Goal: Check status

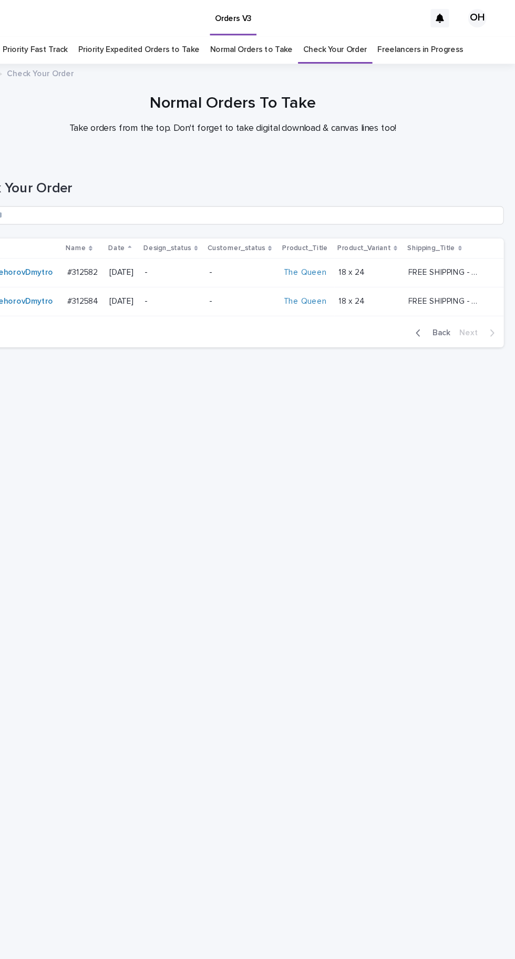
click at [451, 300] on span "Back" at bounding box center [444, 303] width 23 height 7
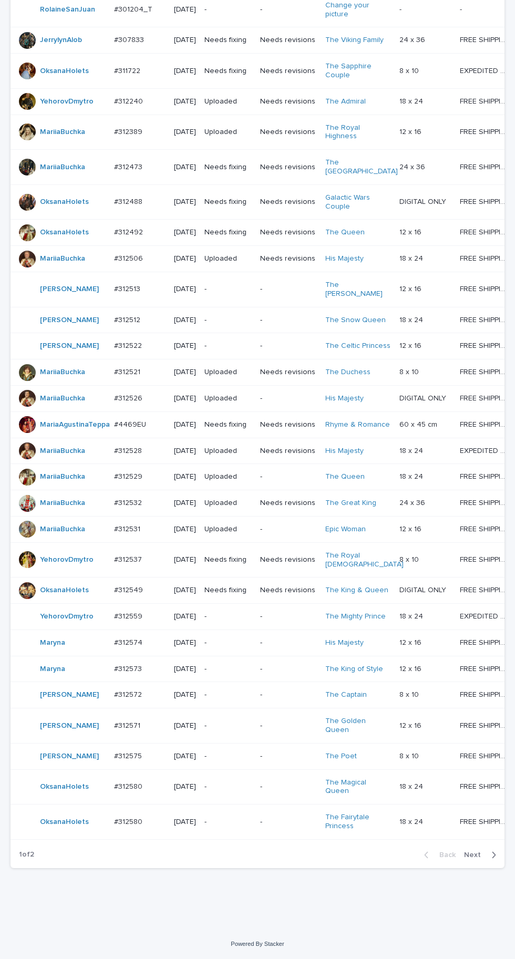
click at [491, 860] on icon "button" at bounding box center [493, 854] width 5 height 9
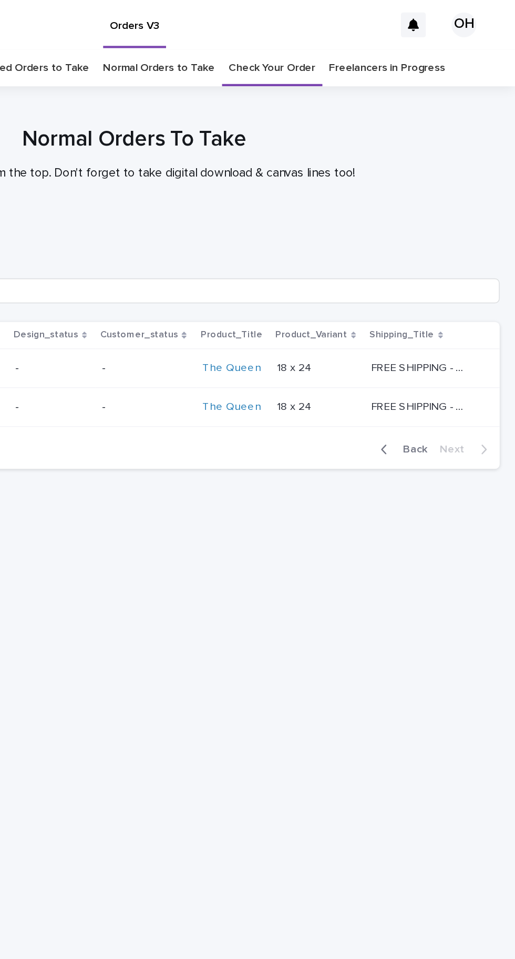
click at [451, 306] on span "Back" at bounding box center [444, 303] width 23 height 7
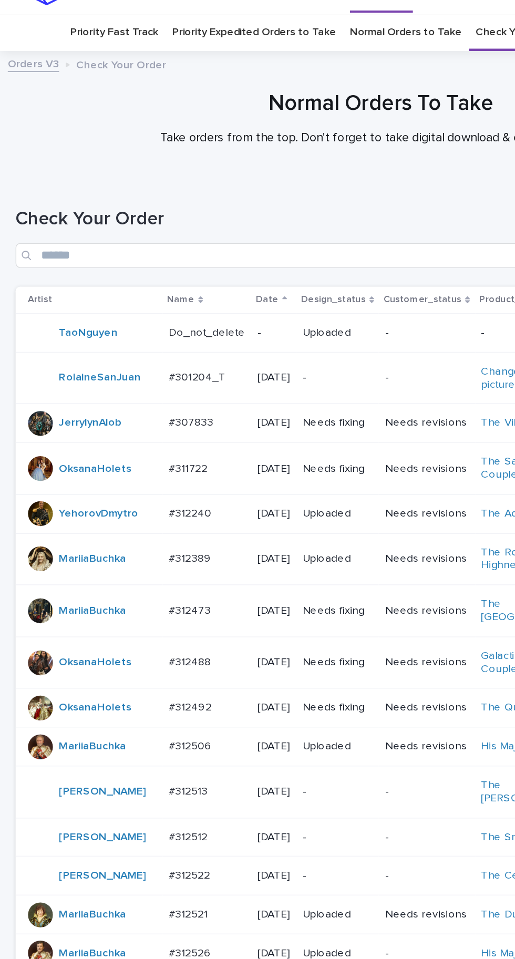
click at [156, 345] on p at bounding box center [139, 340] width 51 height 9
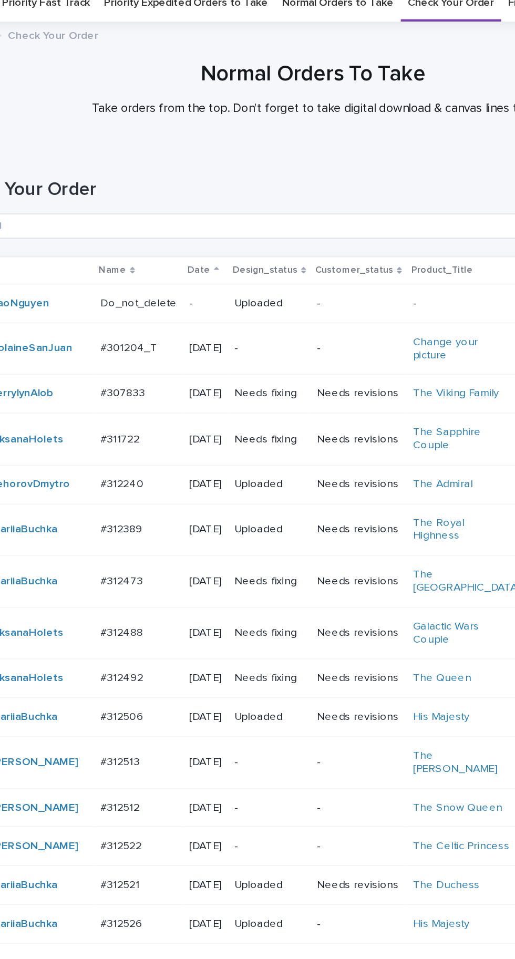
scroll to position [33, 0]
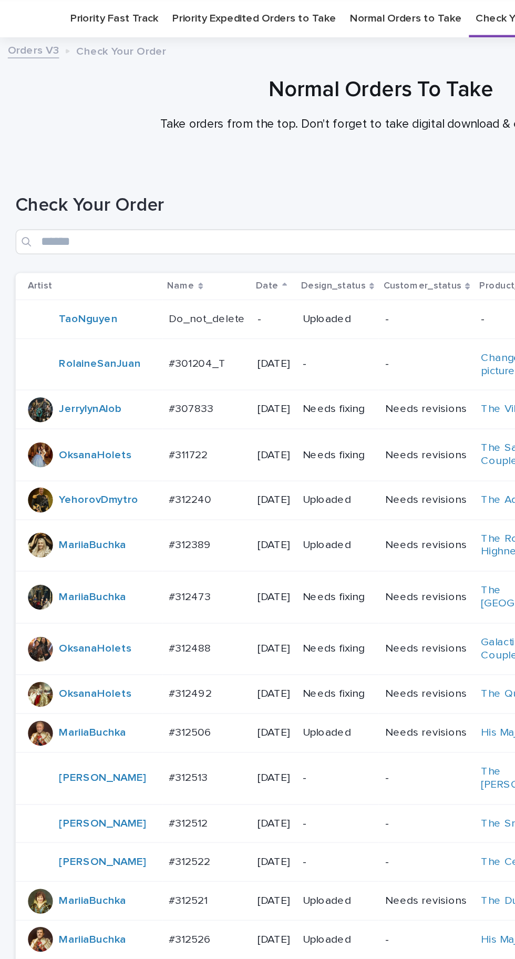
click at [141, 312] on p "#311722" at bounding box center [128, 306] width 28 height 11
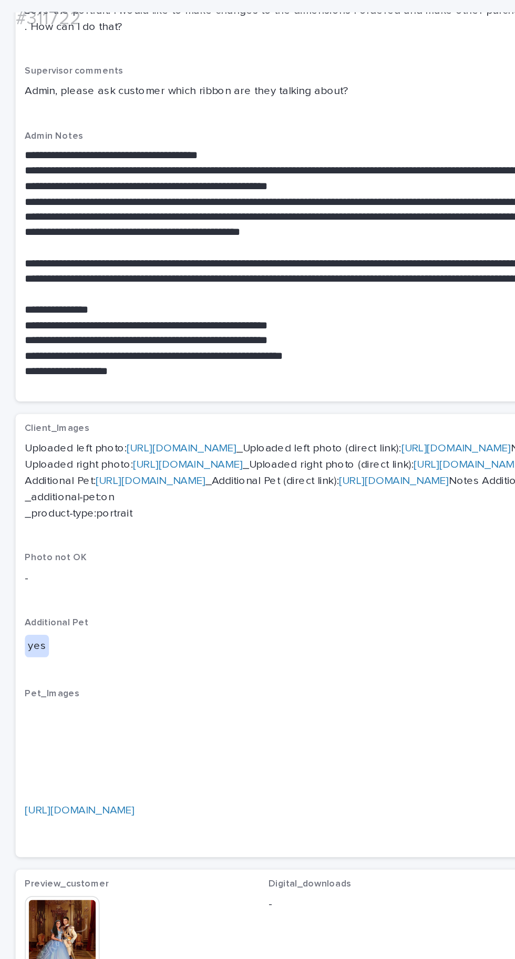
scroll to position [402, 0]
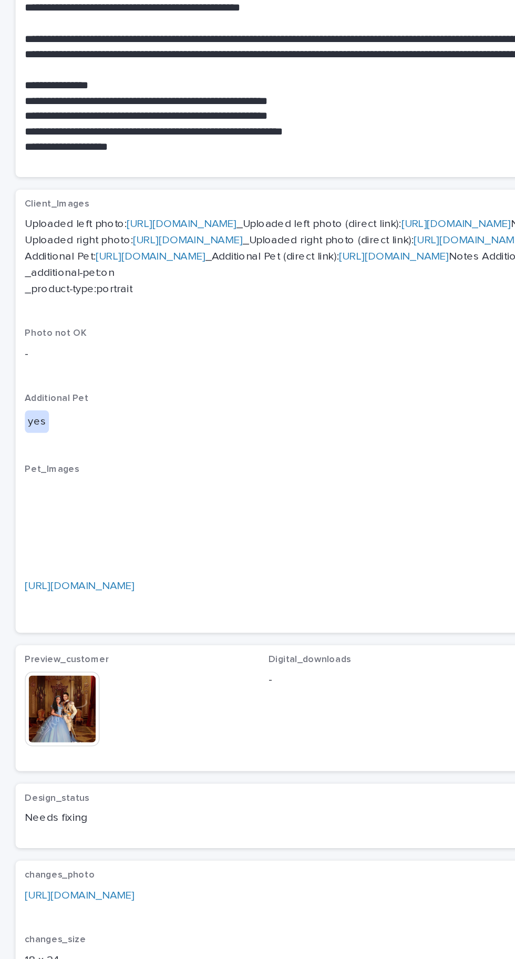
click at [53, 656] on img at bounding box center [42, 630] width 50 height 50
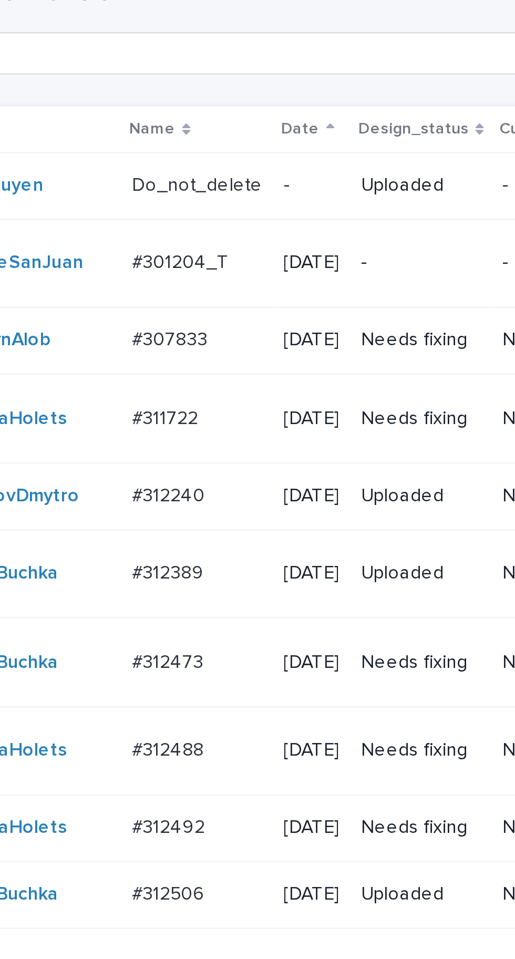
scroll to position [33, 0]
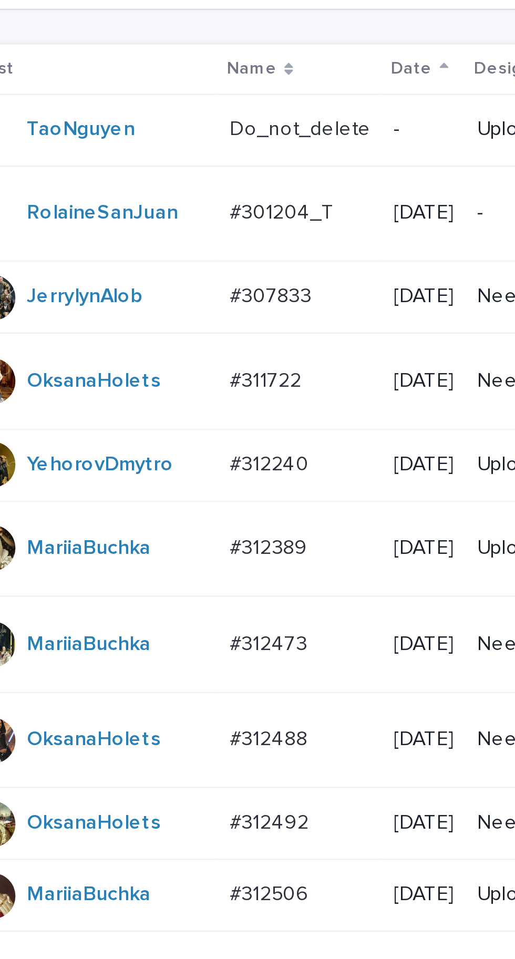
click at [133, 313] on p "#311722" at bounding box center [128, 307] width 28 height 11
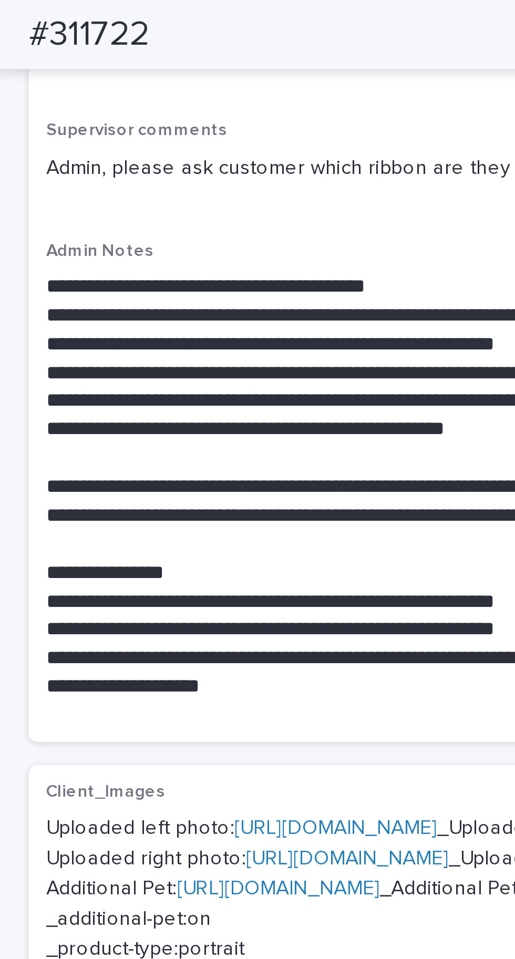
scroll to position [402, 0]
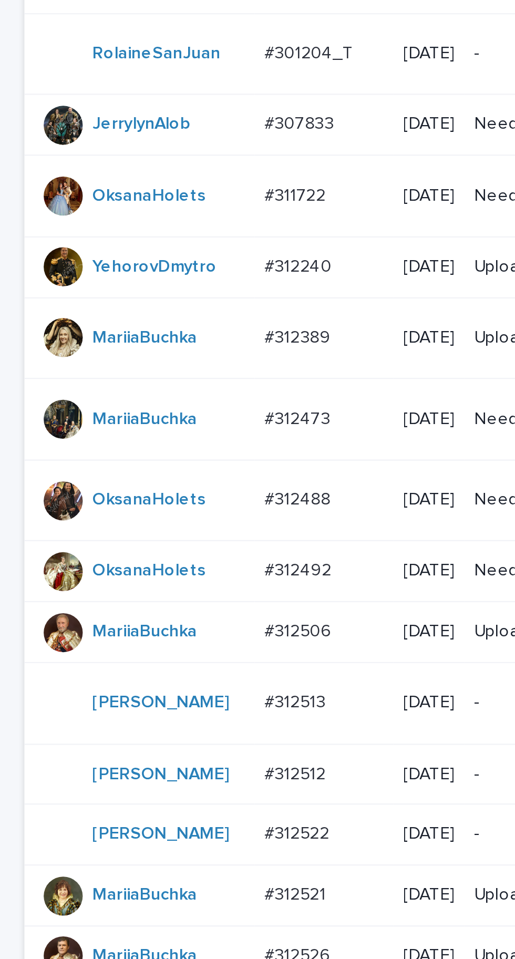
scroll to position [122, 0]
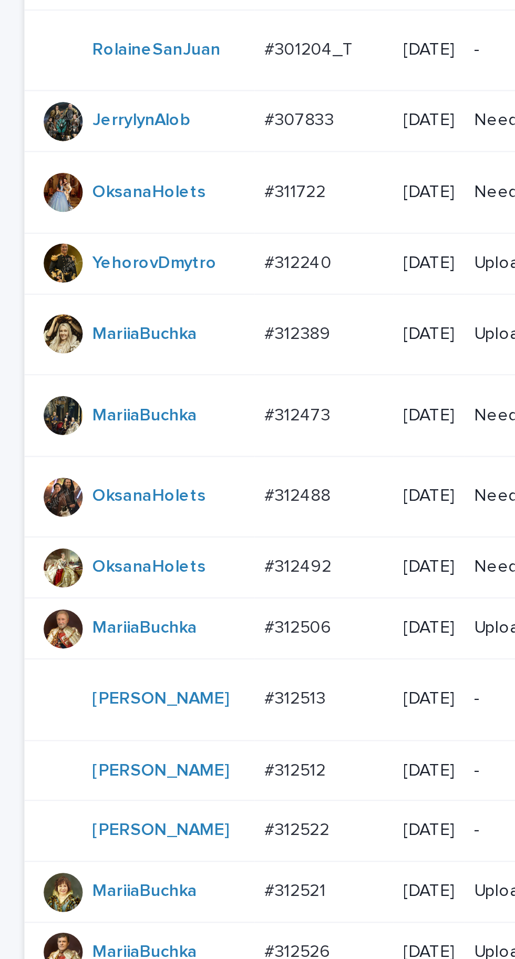
click at [129, 354] on p "#312488" at bounding box center [129, 348] width 30 height 11
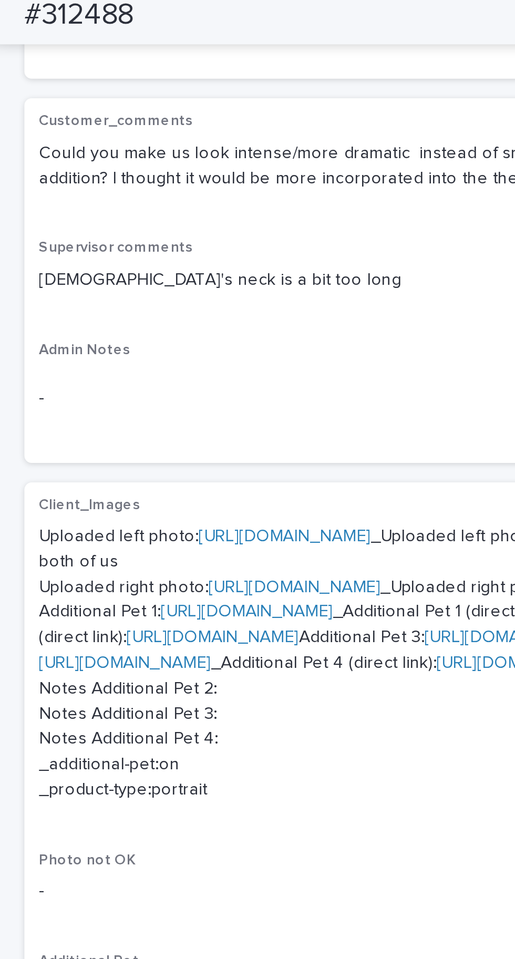
scroll to position [622, 0]
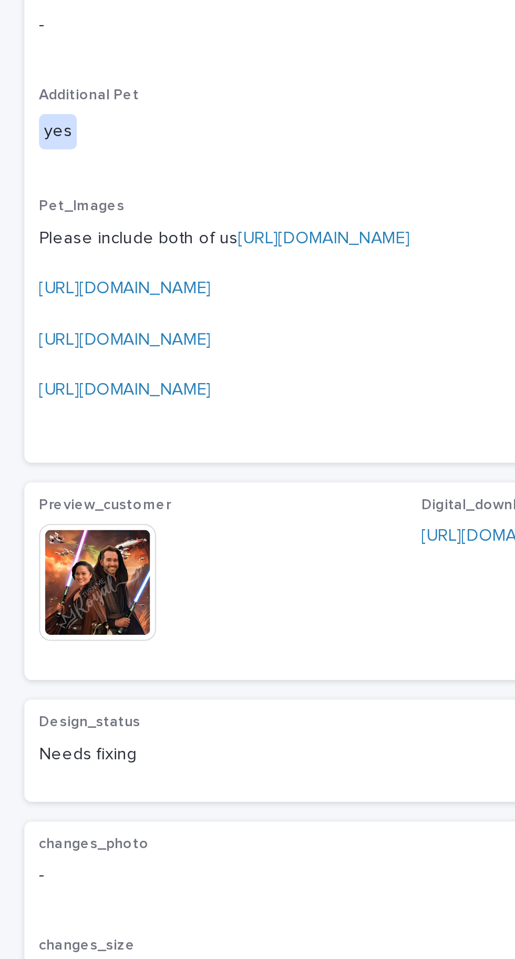
click at [51, 655] on img at bounding box center [42, 630] width 50 height 50
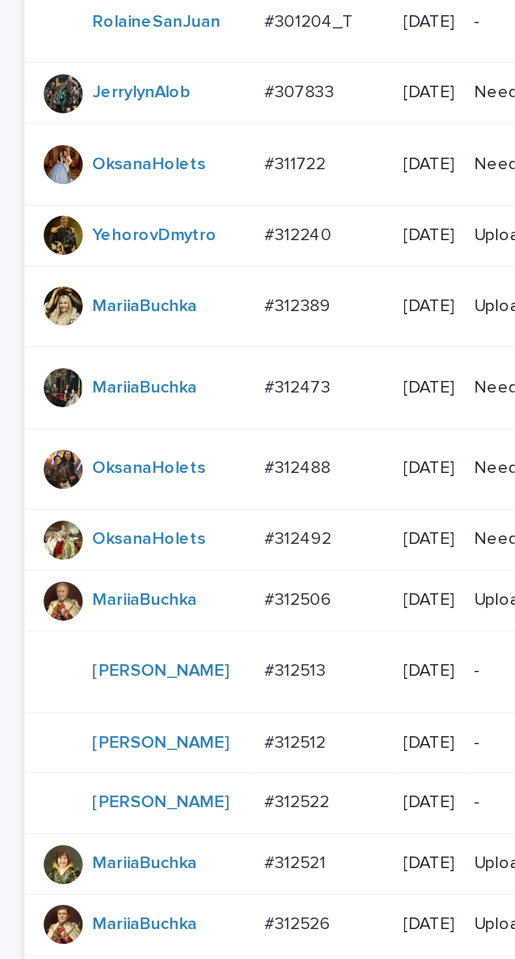
scroll to position [358, 0]
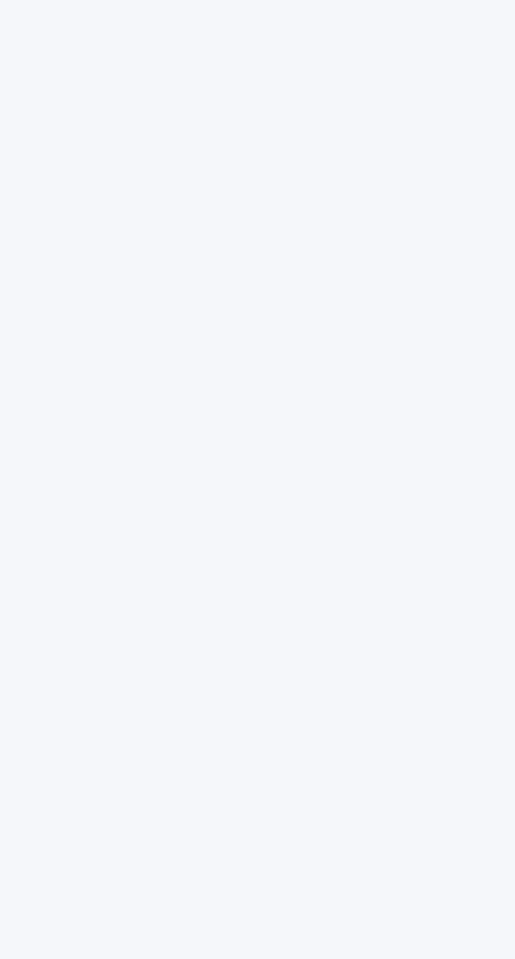
scroll to position [33, 0]
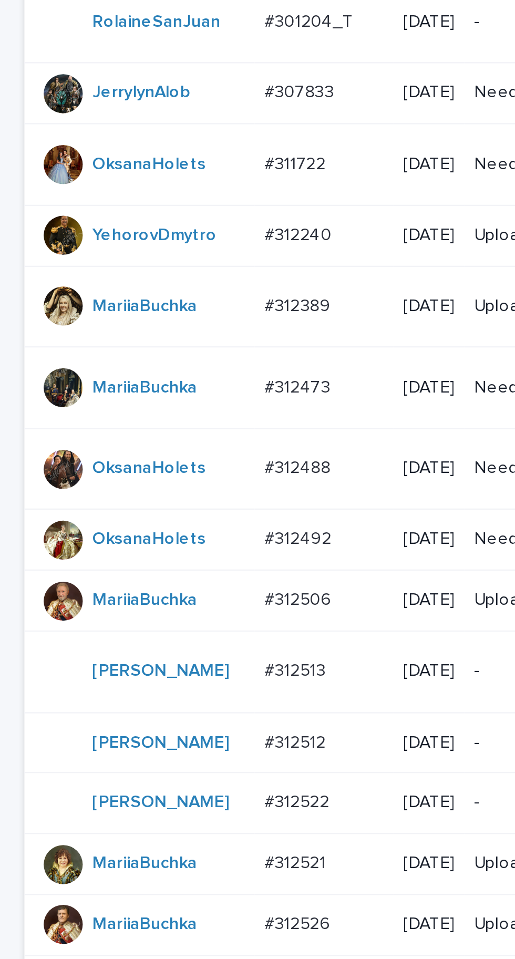
scroll to position [358, 0]
click at [133, 226] on p "#312492" at bounding box center [129, 231] width 31 height 11
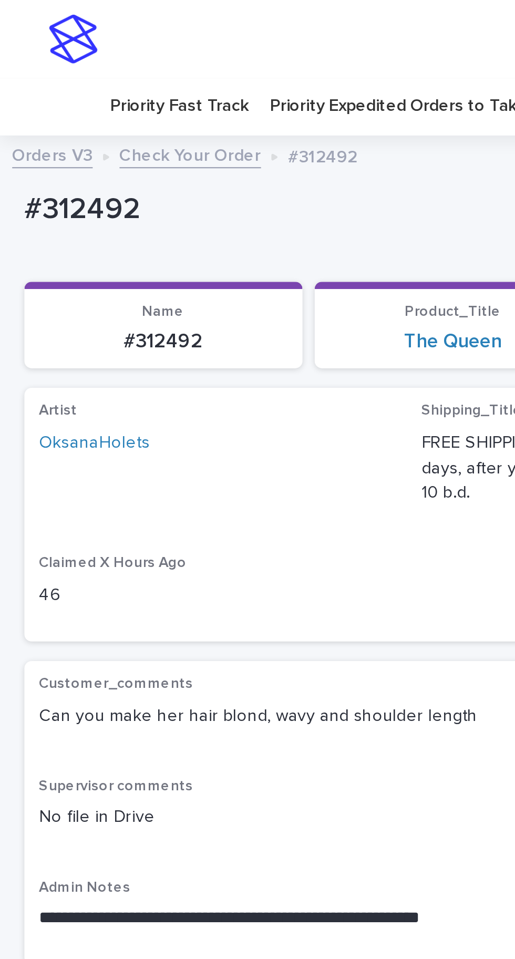
scroll to position [16, 0]
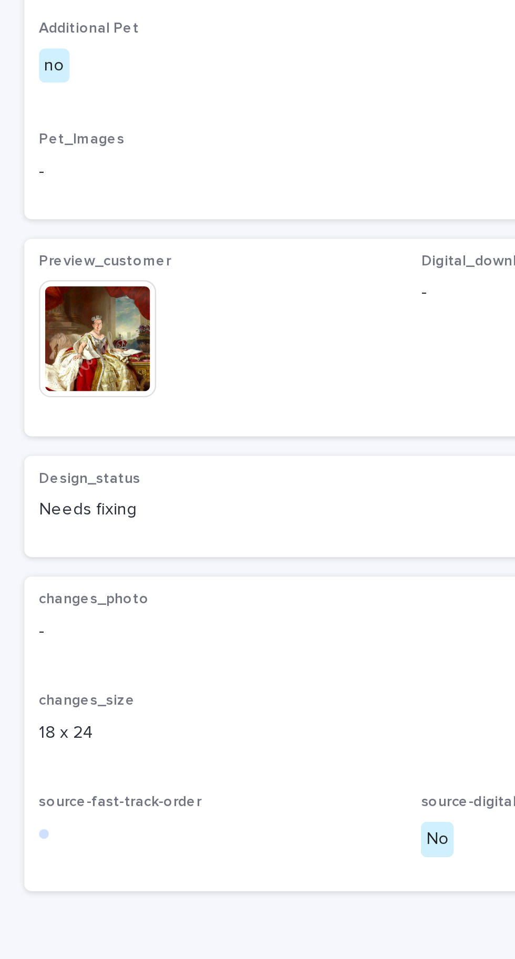
click at [51, 672] on img at bounding box center [42, 649] width 50 height 50
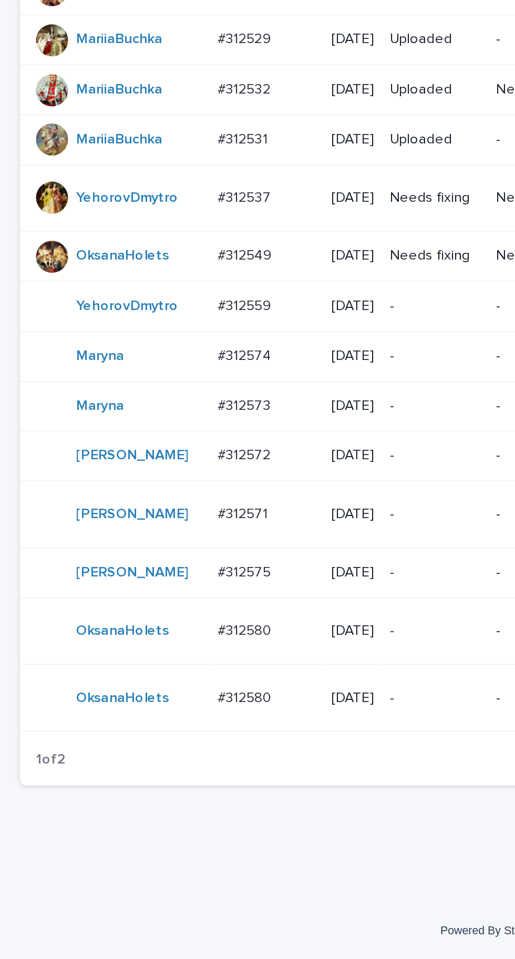
click at [138, 647] on p "#312574" at bounding box center [129, 641] width 30 height 11
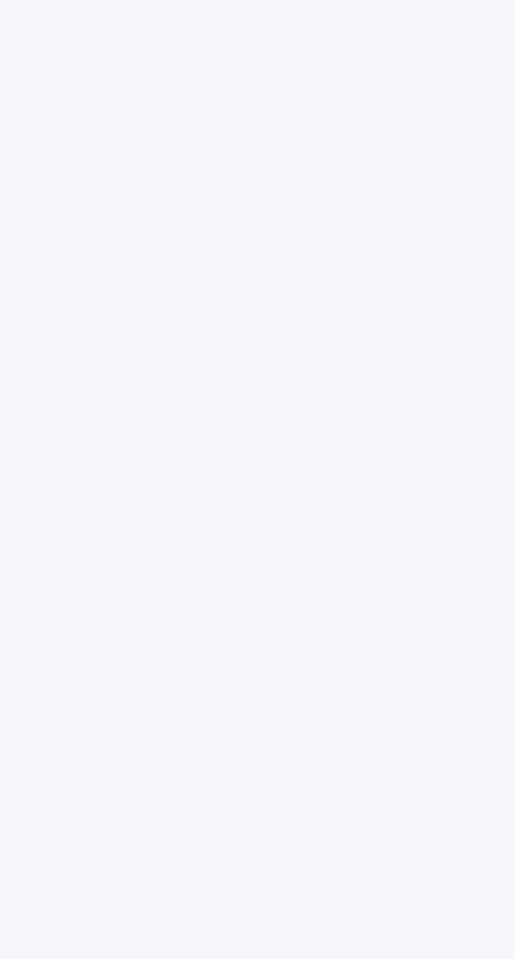
scroll to position [33, 0]
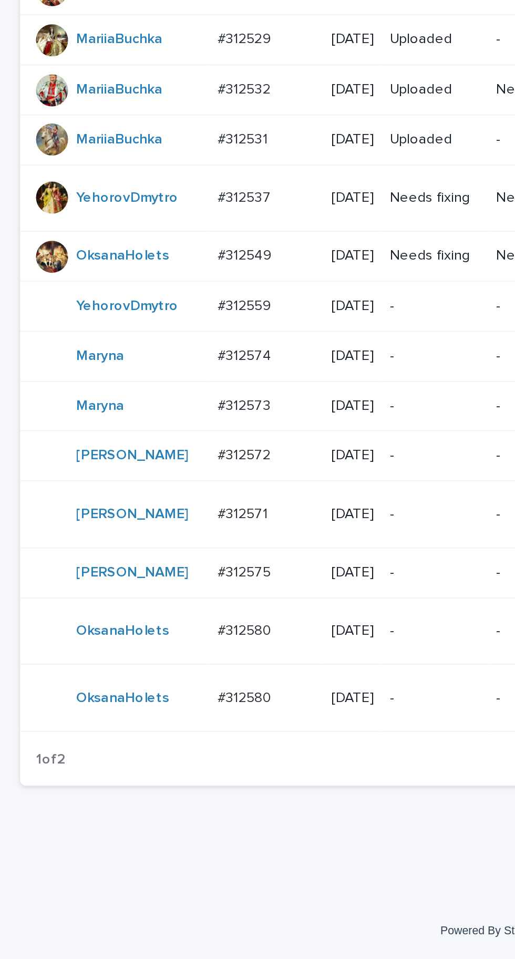
click at [137, 699] on p "#312572" at bounding box center [129, 693] width 30 height 11
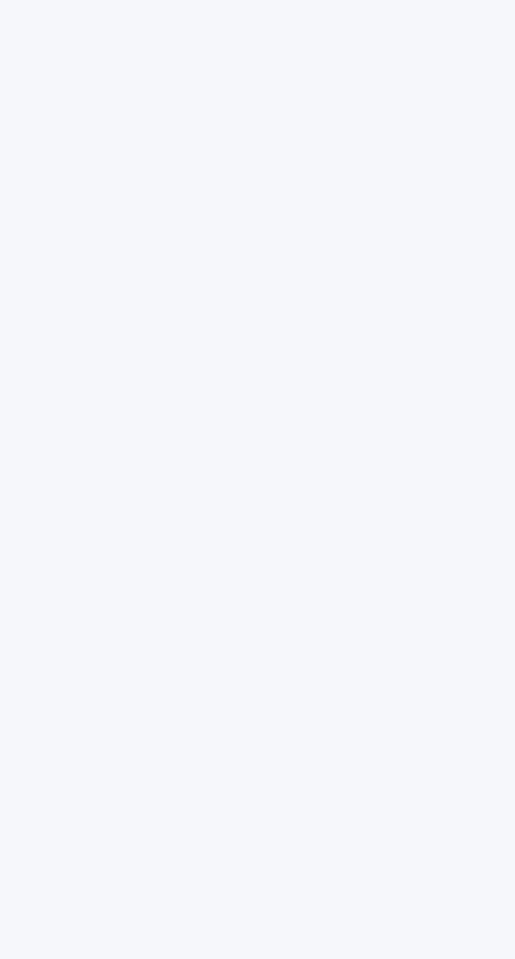
scroll to position [33, 0]
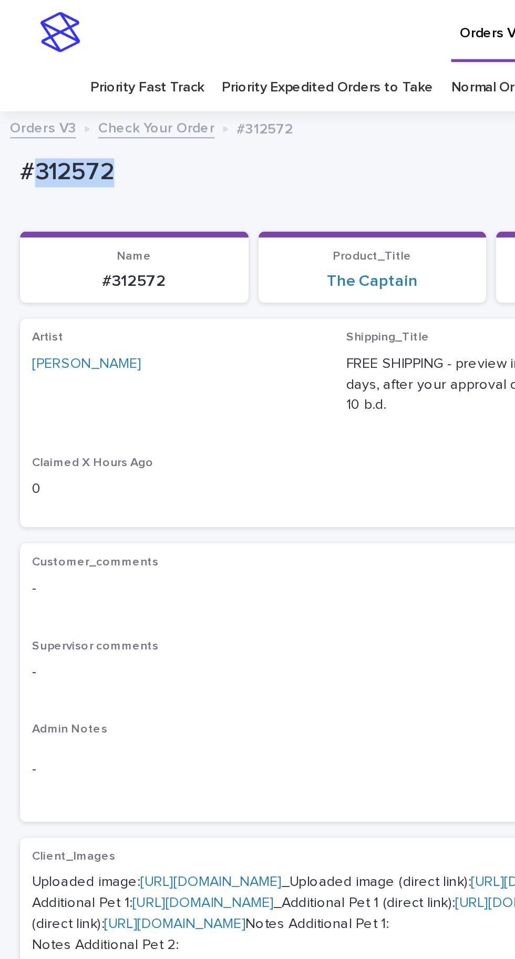
copy p "312572"
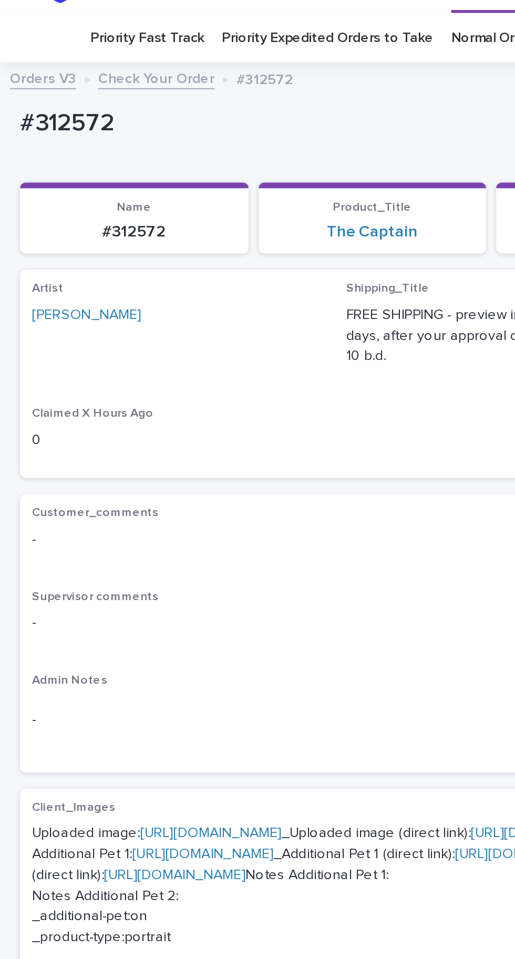
scroll to position [38, 0]
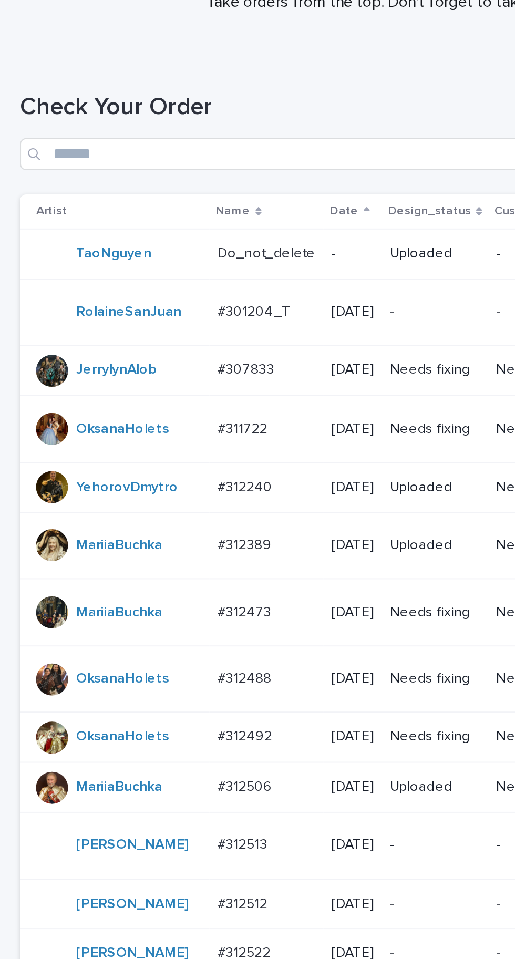
scroll to position [116, 0]
click at [32, 365] on div "OksanaHolets" at bounding box center [62, 355] width 87 height 17
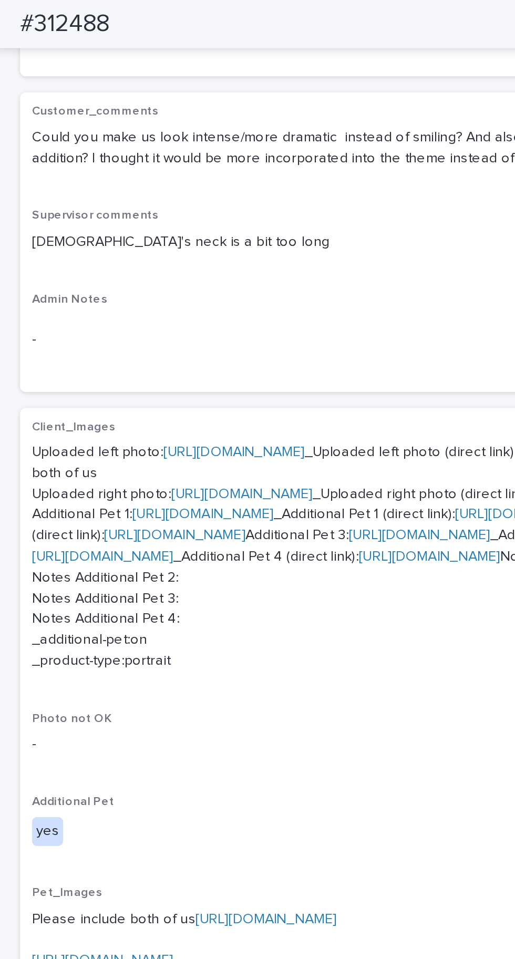
scroll to position [622, 0]
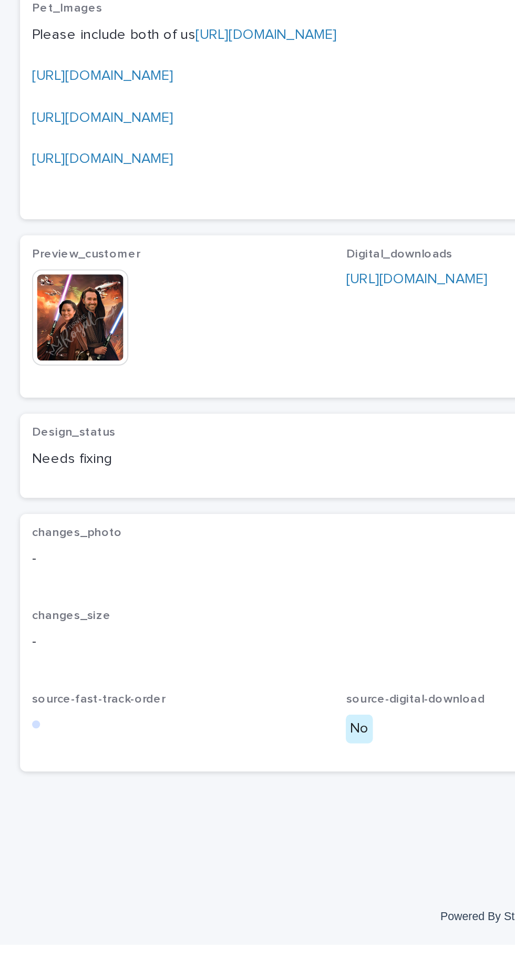
click at [38, 655] on img at bounding box center [42, 630] width 50 height 50
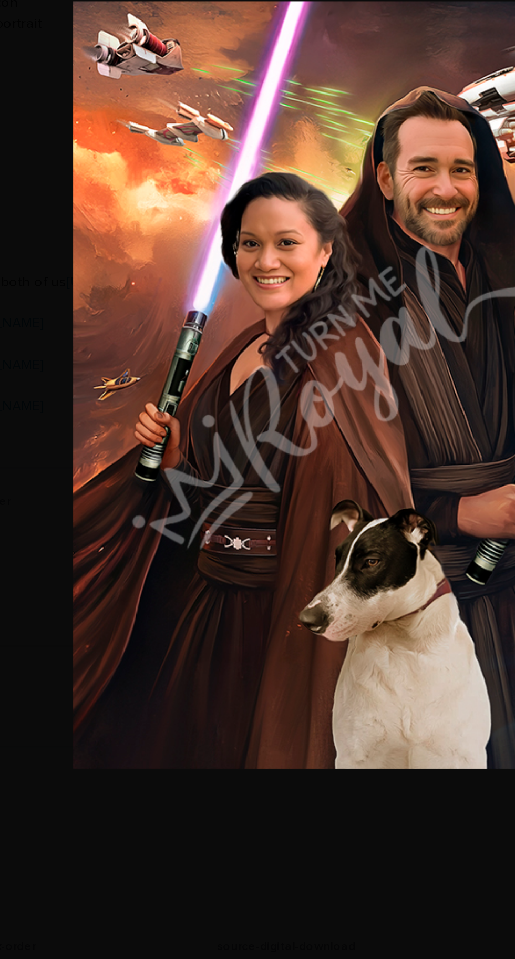
scroll to position [0, 0]
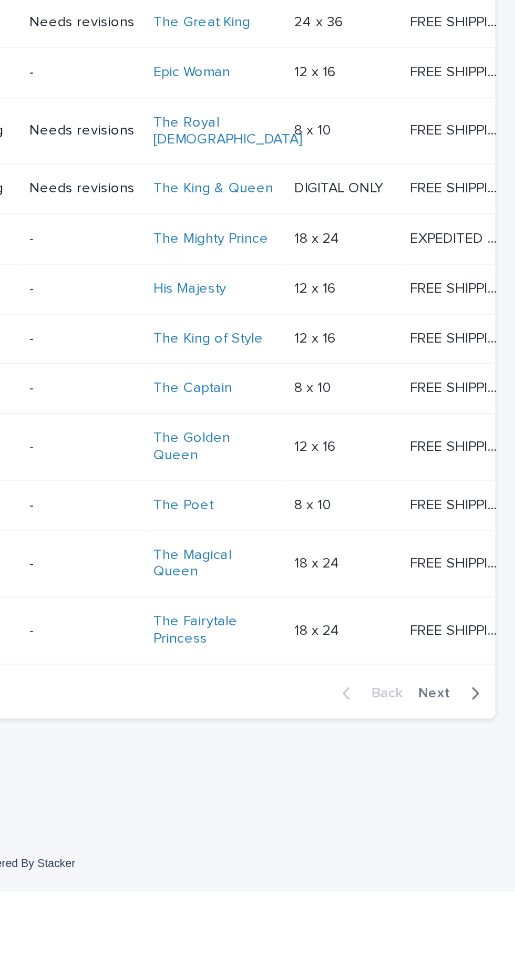
click at [482, 859] on span "Next" at bounding box center [475, 854] width 23 height 7
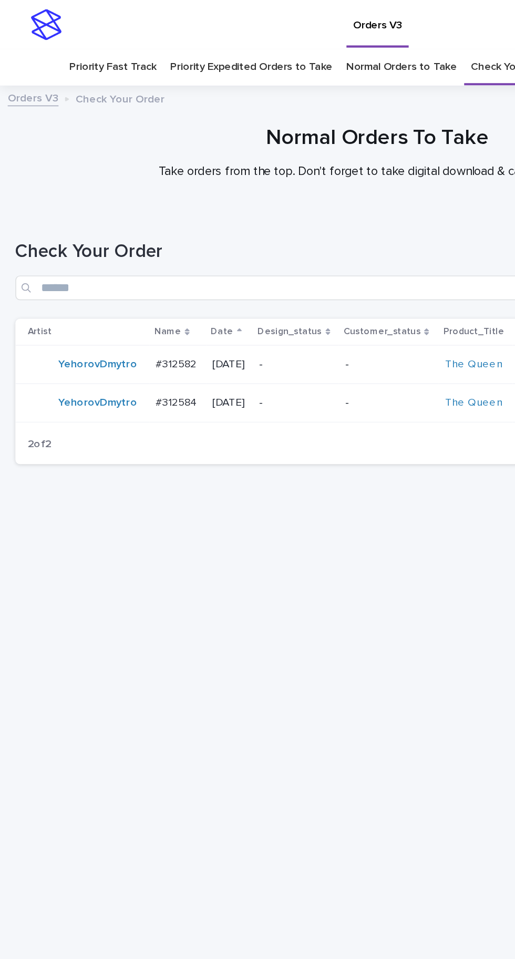
click at [133, 245] on p "#312582" at bounding box center [121, 247] width 30 height 11
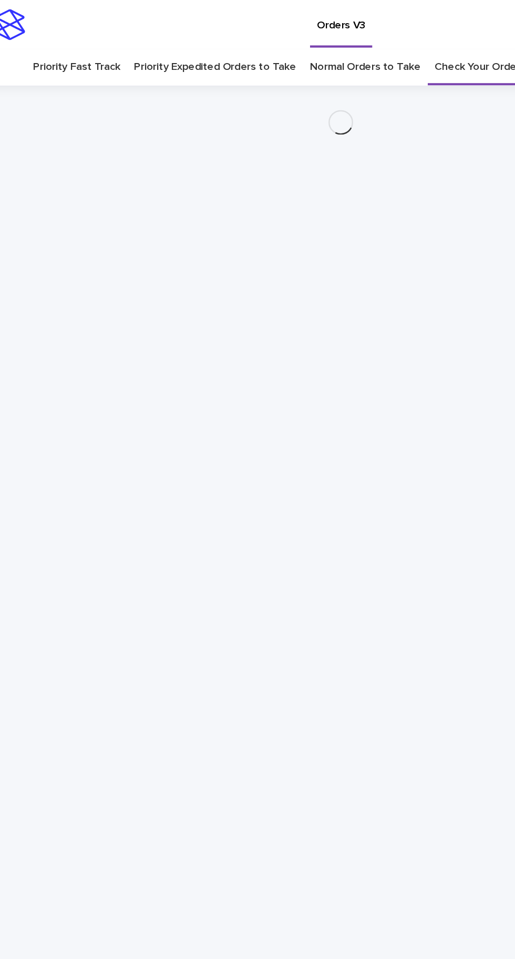
scroll to position [33, 0]
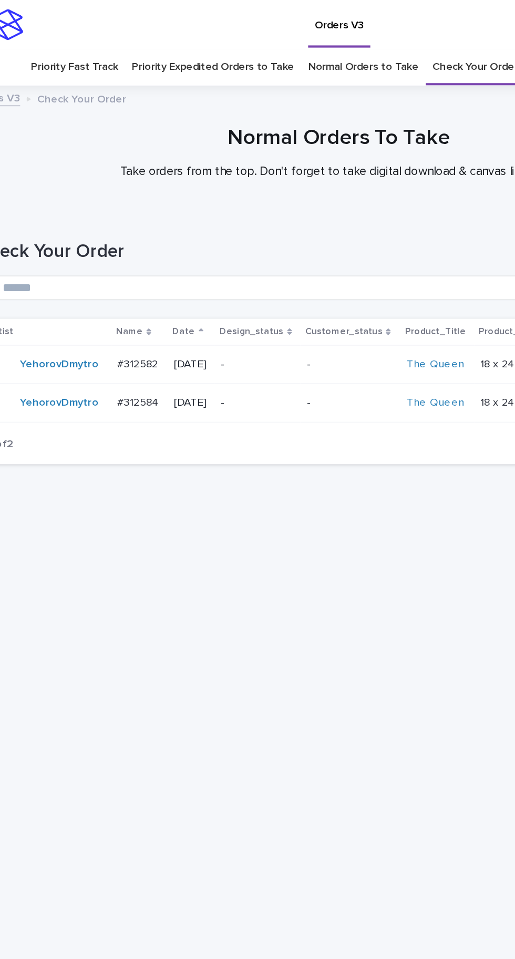
click at [141, 262] on td "[DATE]" at bounding box center [157, 275] width 32 height 26
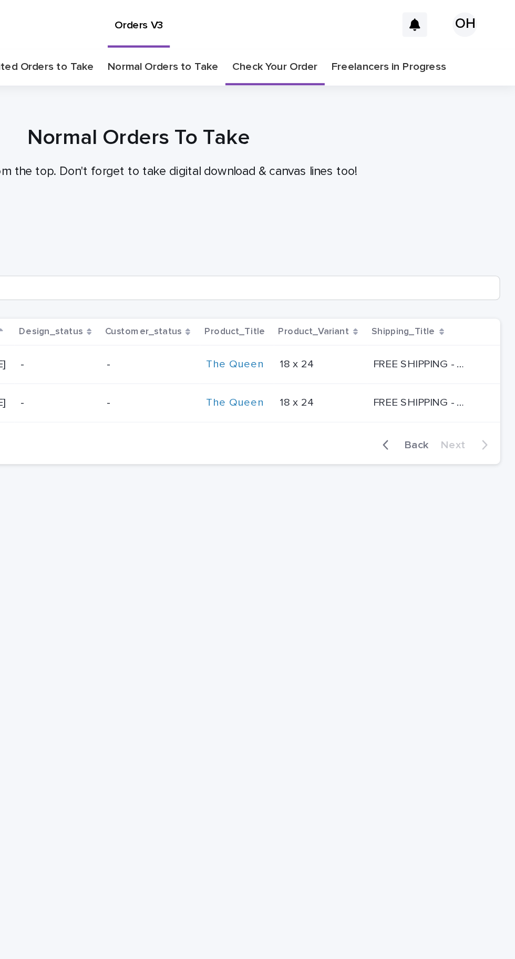
click at [448, 300] on span "Back" at bounding box center [444, 303] width 23 height 7
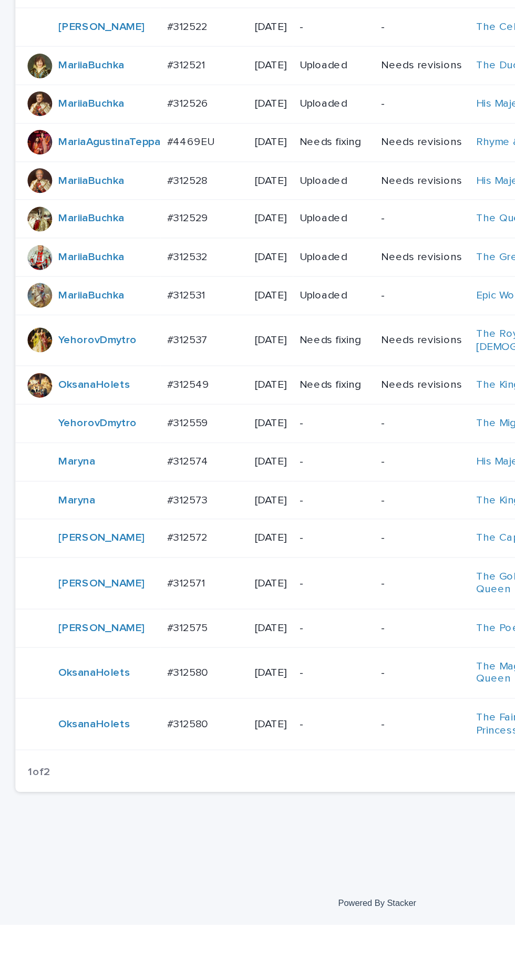
scroll to position [358, 0]
click at [136, 730] on p "#312571" at bounding box center [128, 724] width 28 height 11
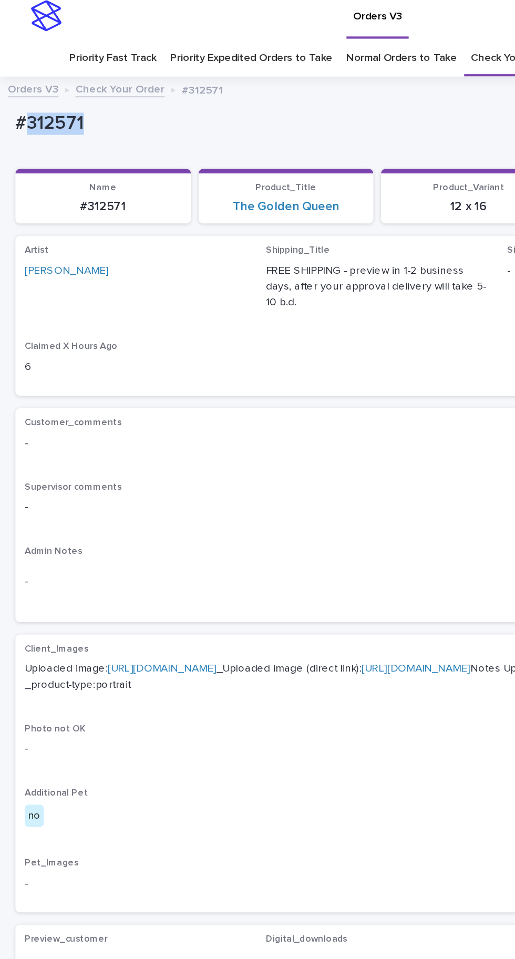
copy p "312571"
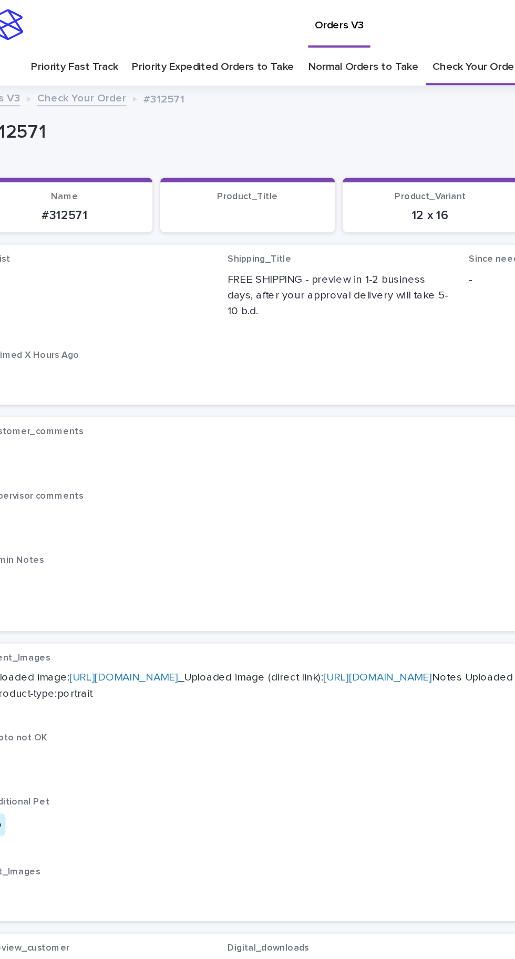
scroll to position [33, 0]
click at [343, 34] on link "Check Your Order" at bounding box center [351, 46] width 58 height 25
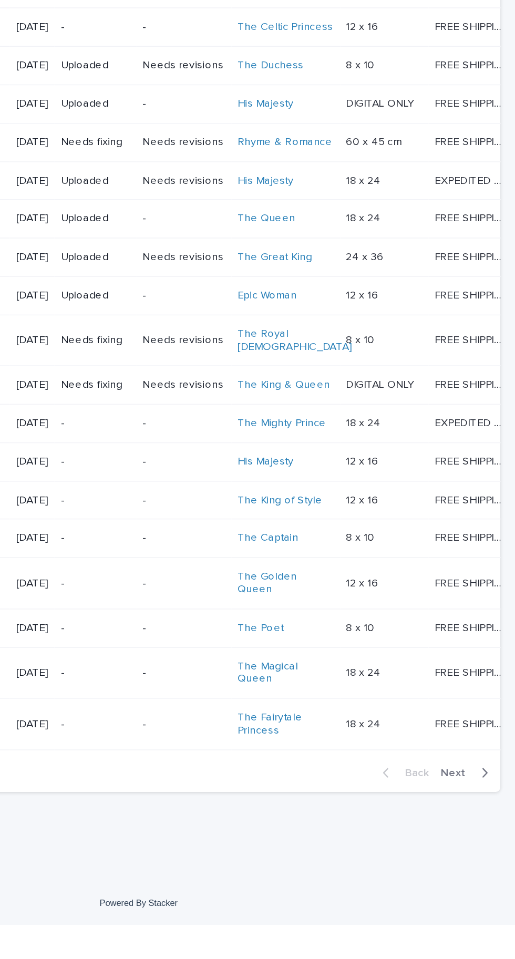
click at [470, 859] on span "Next" at bounding box center [475, 854] width 23 height 7
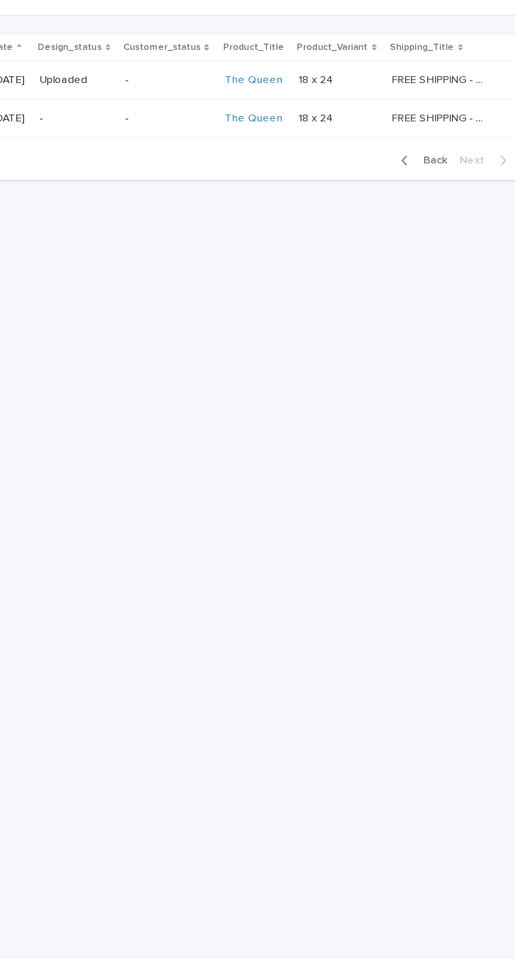
click at [449, 302] on span "Back" at bounding box center [444, 303] width 23 height 7
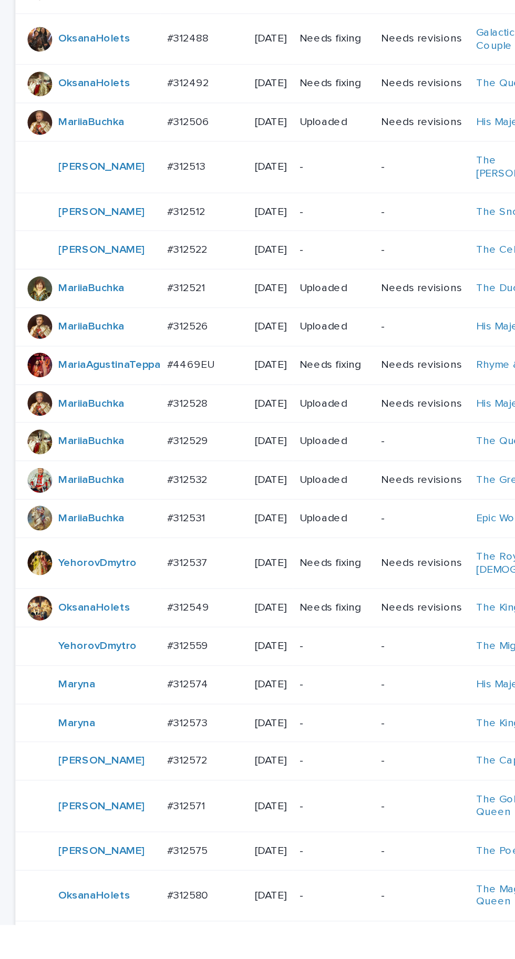
scroll to position [358, 0]
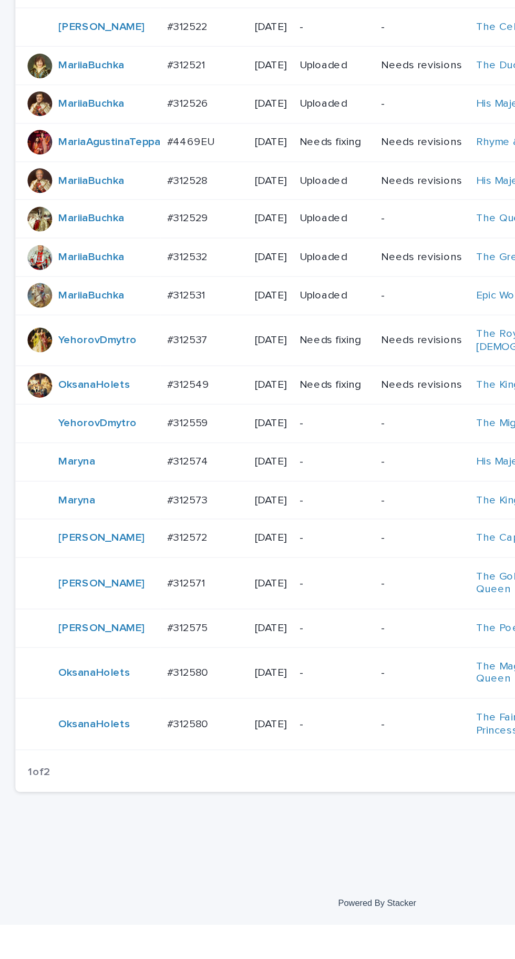
click at [129, 647] on p "#312574" at bounding box center [129, 641] width 30 height 11
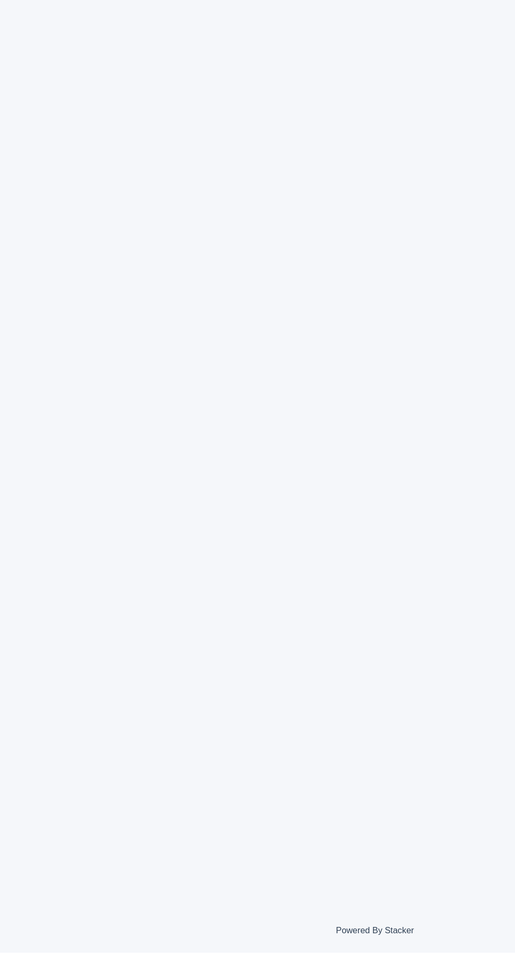
scroll to position [33, 0]
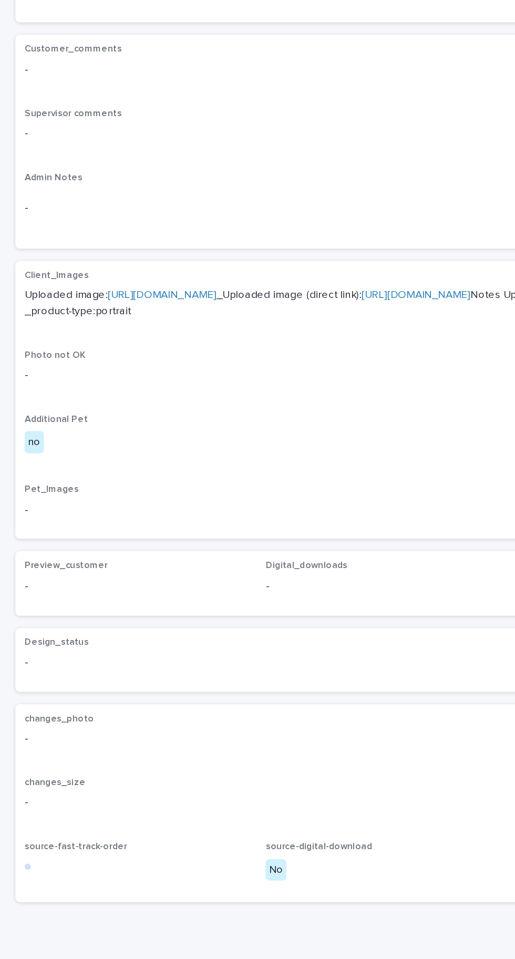
click at [144, 459] on link "[URL][DOMAIN_NAME]" at bounding box center [111, 462] width 74 height 7
